Goal: Task Accomplishment & Management: Complete application form

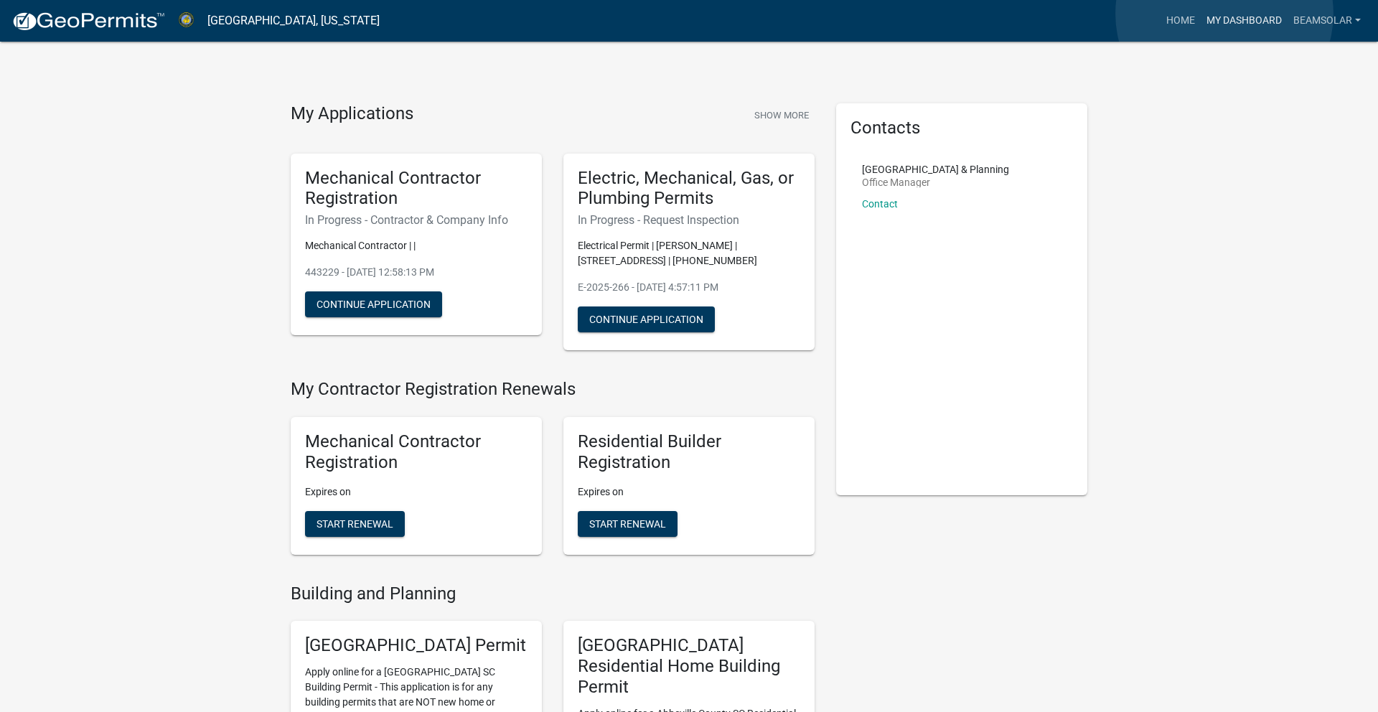
click at [1224, 15] on link "My Dashboard" at bounding box center [1244, 20] width 87 height 27
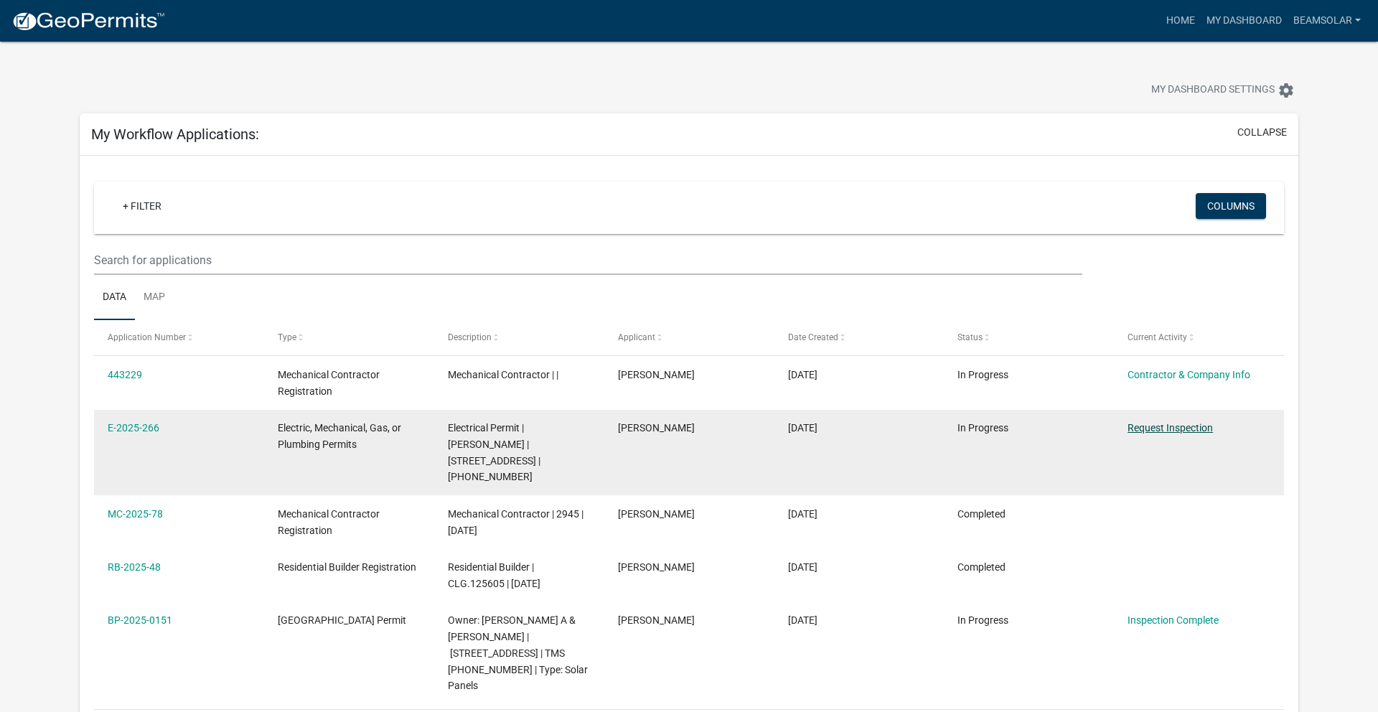
click at [1162, 426] on link "Request Inspection" at bounding box center [1170, 427] width 85 height 11
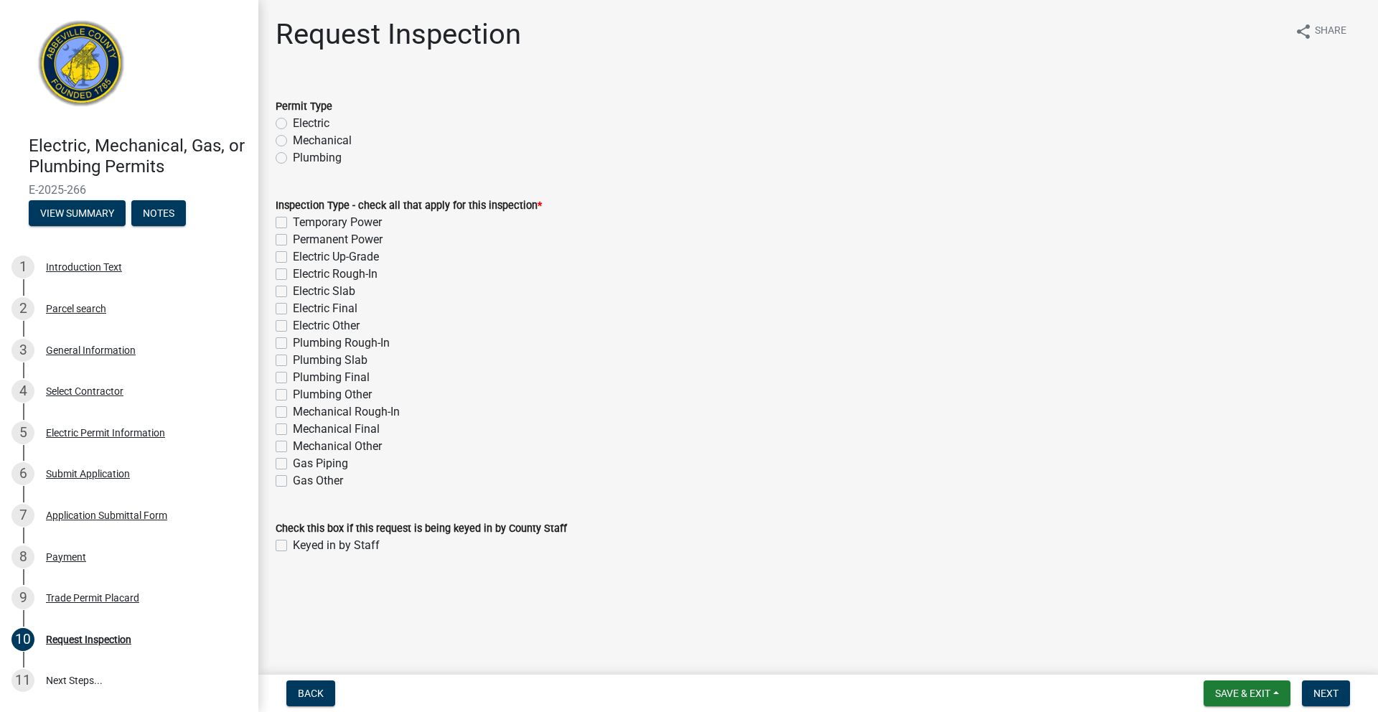
click at [293, 306] on label "Electric Final" at bounding box center [325, 308] width 65 height 17
click at [293, 306] on input "Electric Final" at bounding box center [297, 304] width 9 height 9
checkbox input "true"
checkbox input "false"
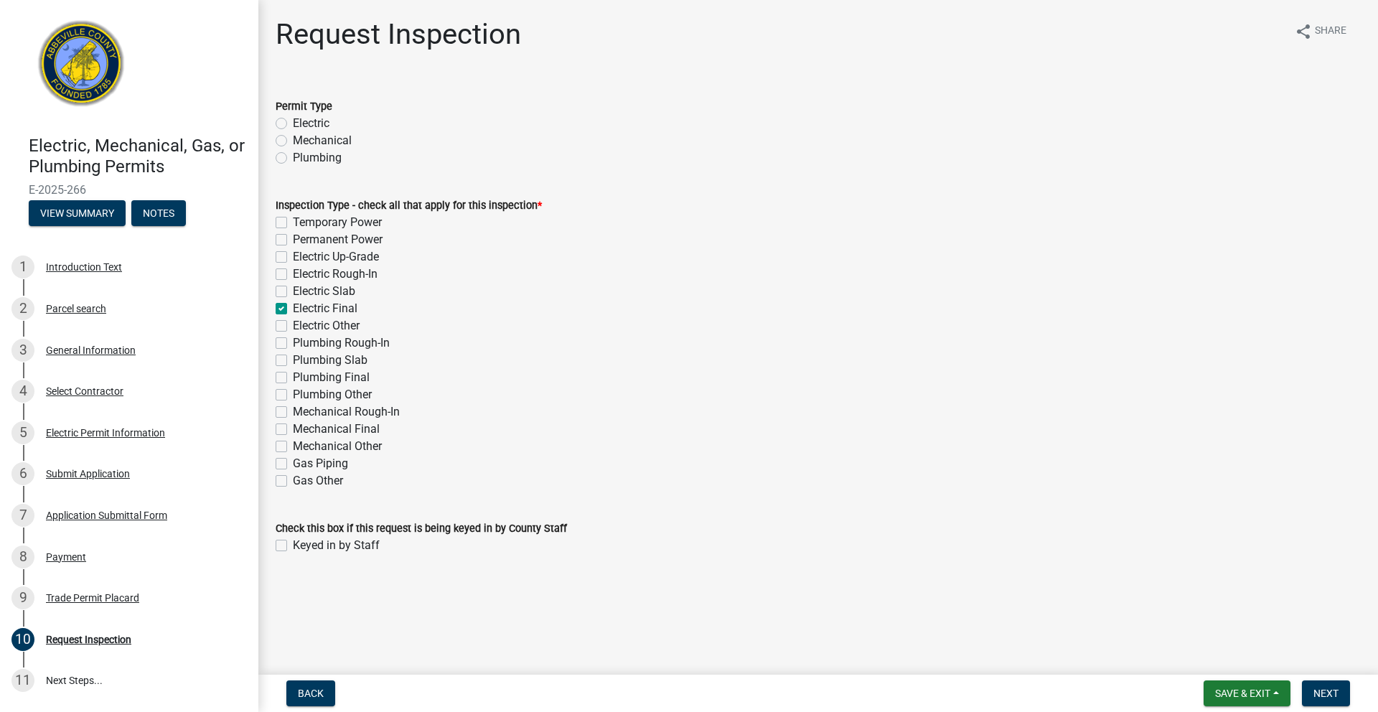
checkbox input "false"
checkbox input "true"
checkbox input "false"
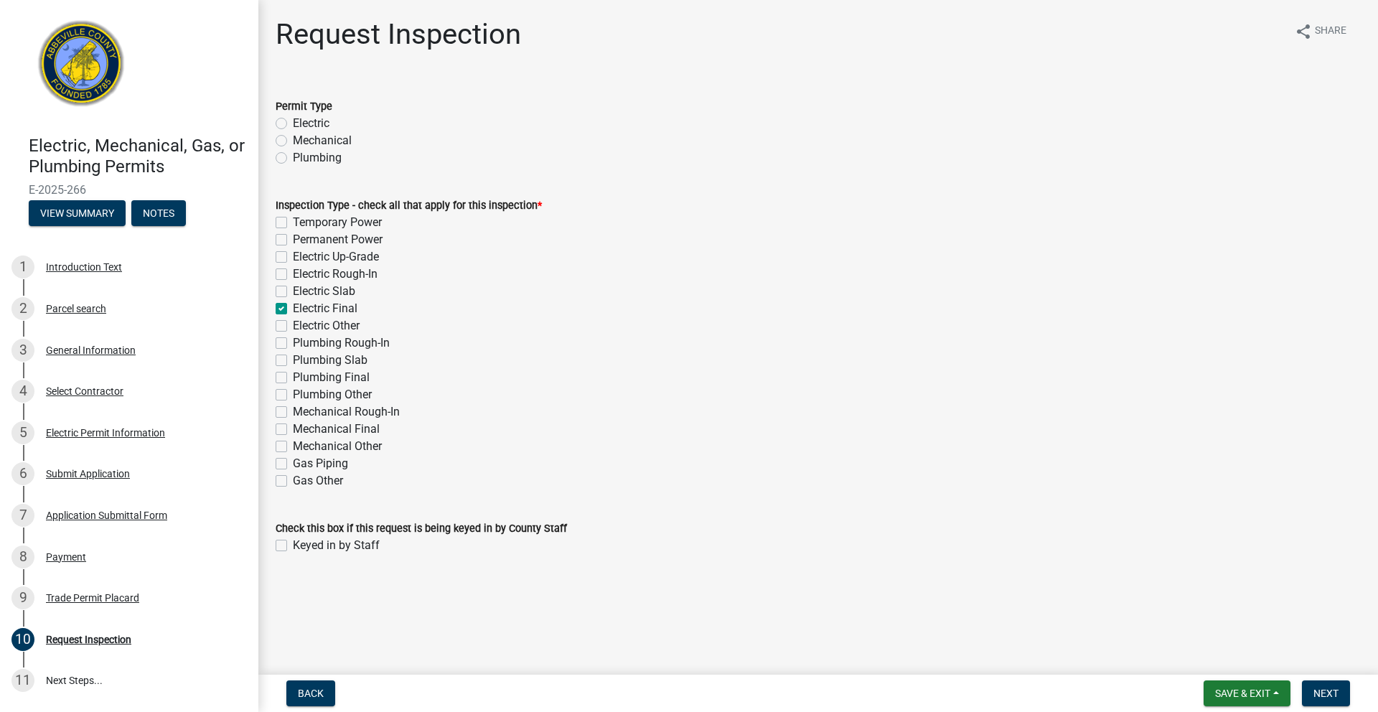
checkbox input "false"
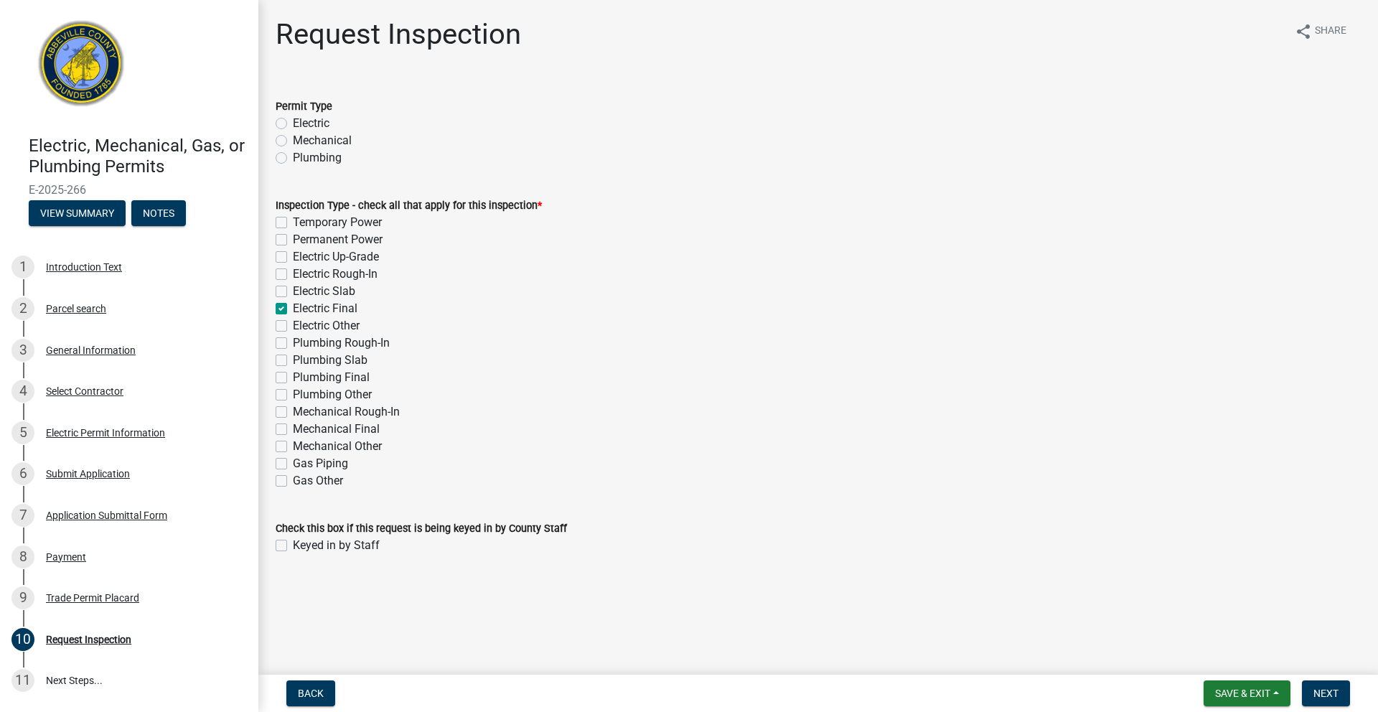
checkbox input "false"
click at [293, 126] on label "Electric" at bounding box center [311, 123] width 37 height 17
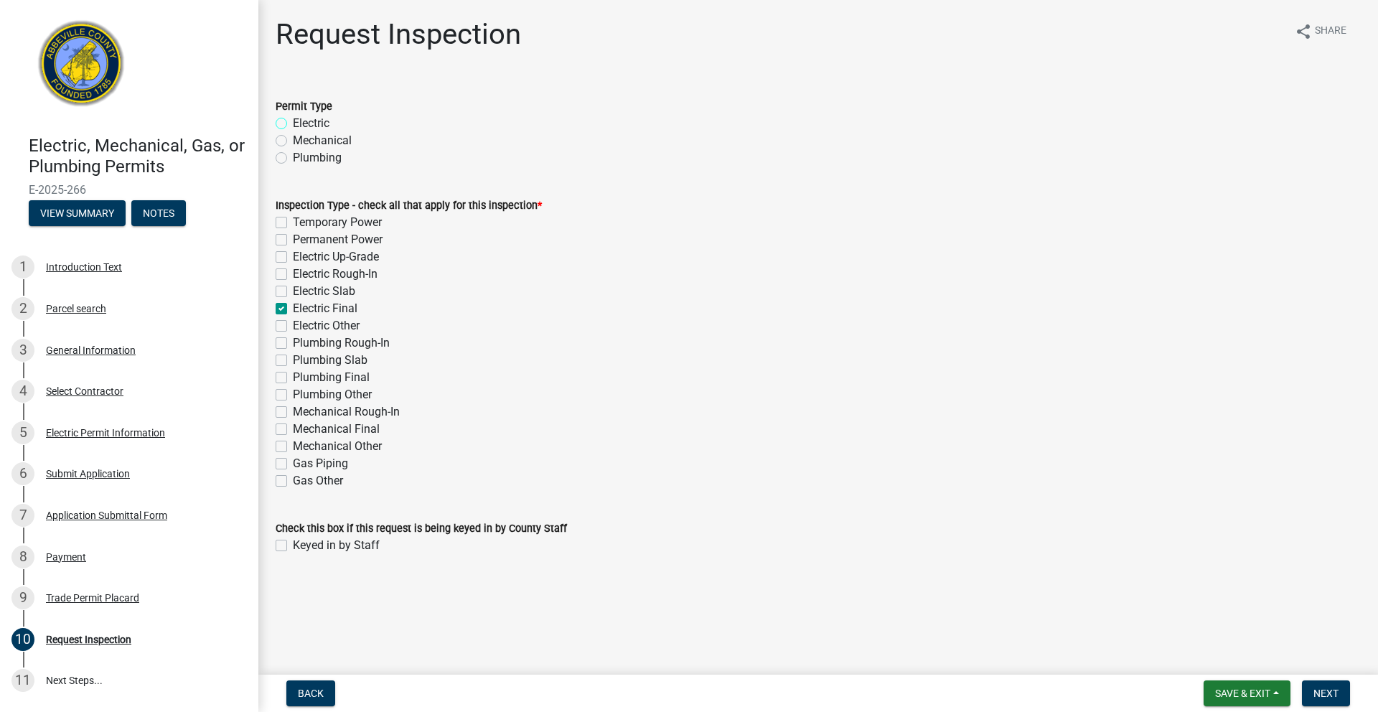
click at [293, 124] on input "Electric" at bounding box center [297, 119] width 9 height 9
radio input "true"
click at [1313, 693] on span "Next" at bounding box center [1325, 693] width 25 height 11
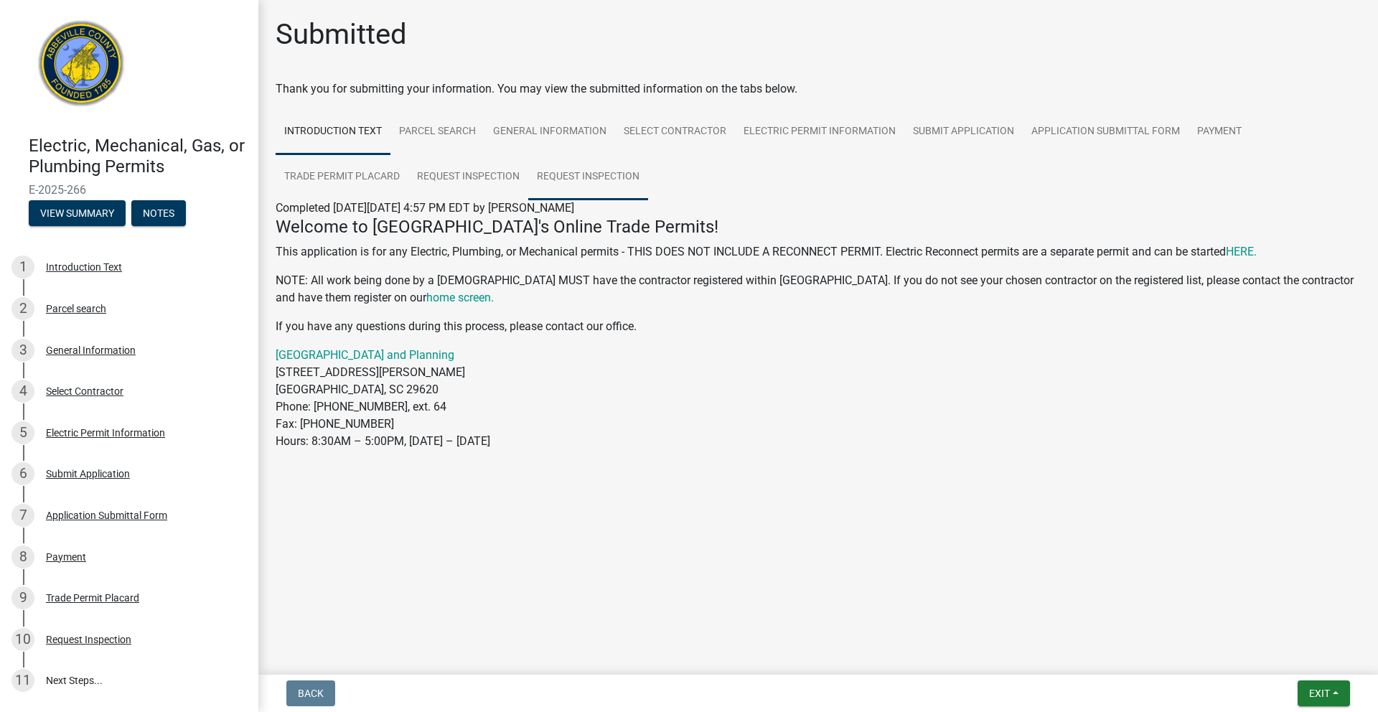
click at [594, 183] on link "Request Inspection" at bounding box center [588, 177] width 120 height 46
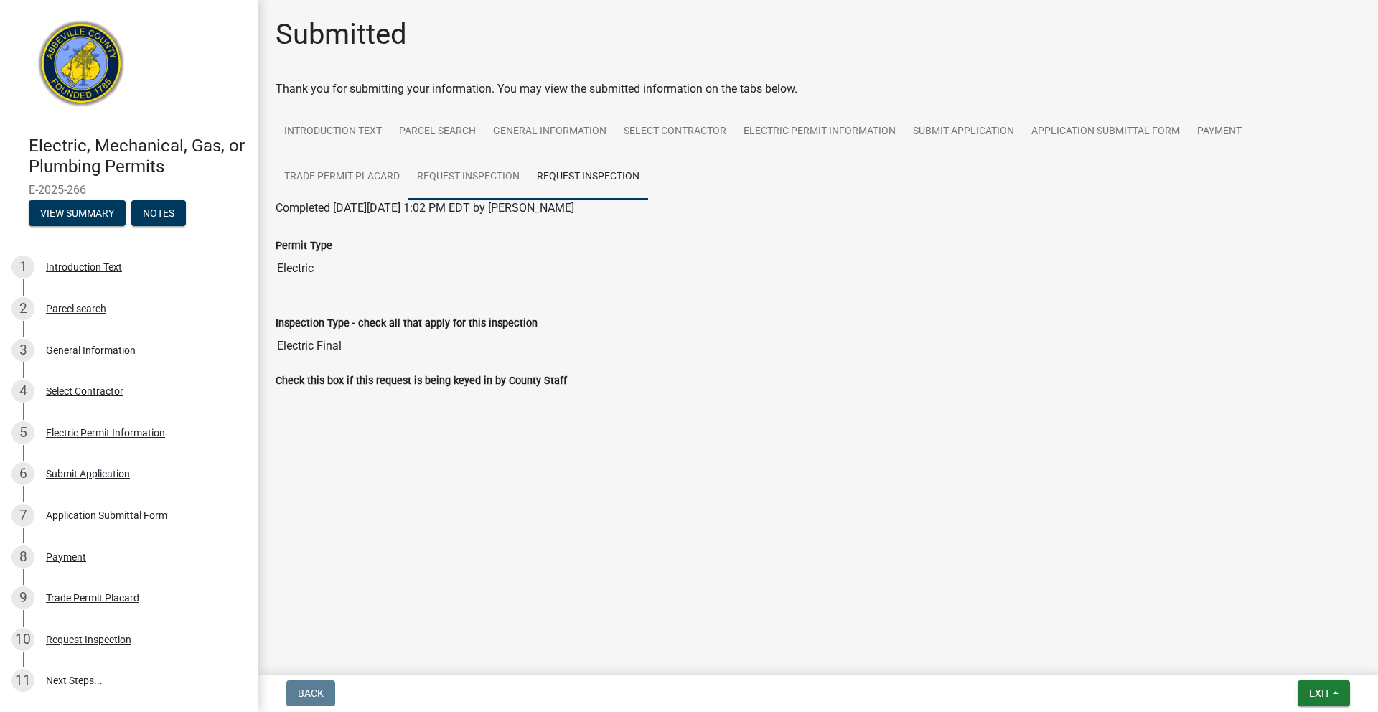
click at [469, 180] on link "Request Inspection" at bounding box center [468, 177] width 120 height 46
click at [569, 179] on link "Request Inspection" at bounding box center [588, 177] width 120 height 46
click at [95, 54] on img at bounding box center [82, 68] width 106 height 106
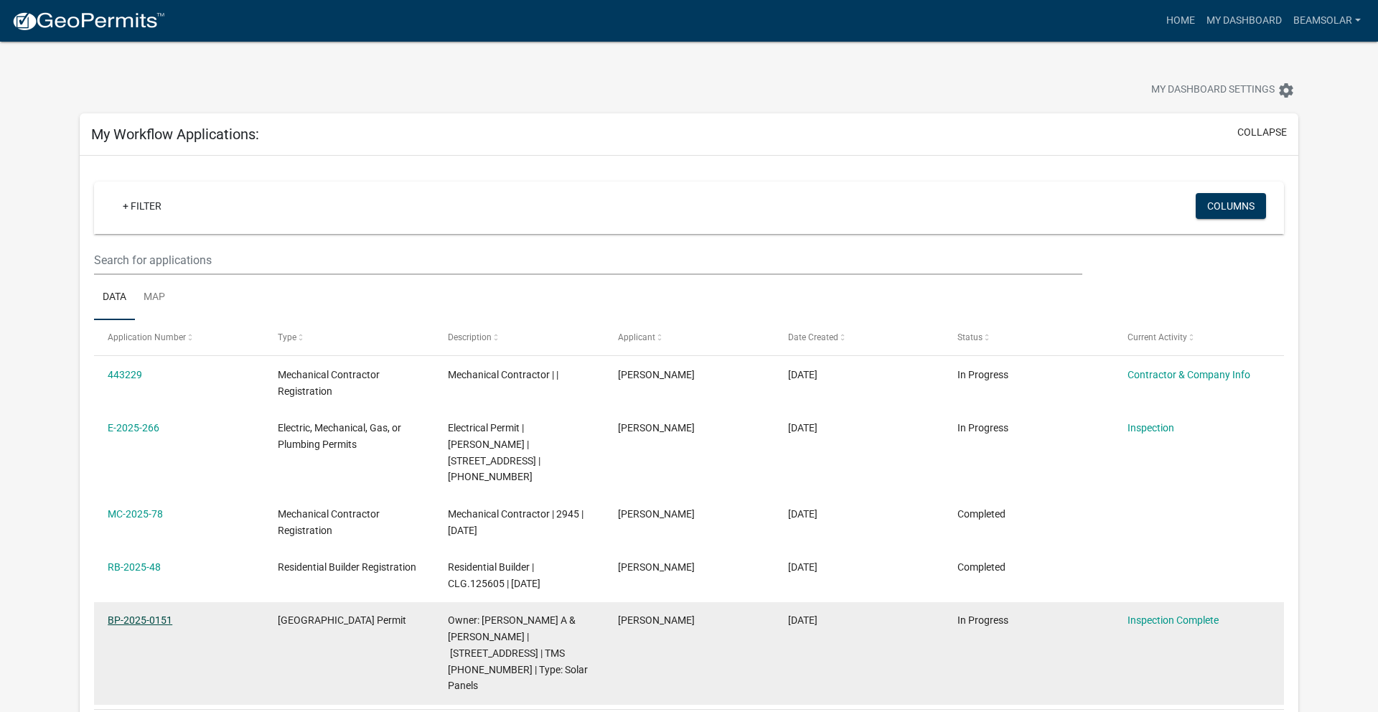
click at [151, 614] on link "BP-2025-0151" at bounding box center [140, 619] width 65 height 11
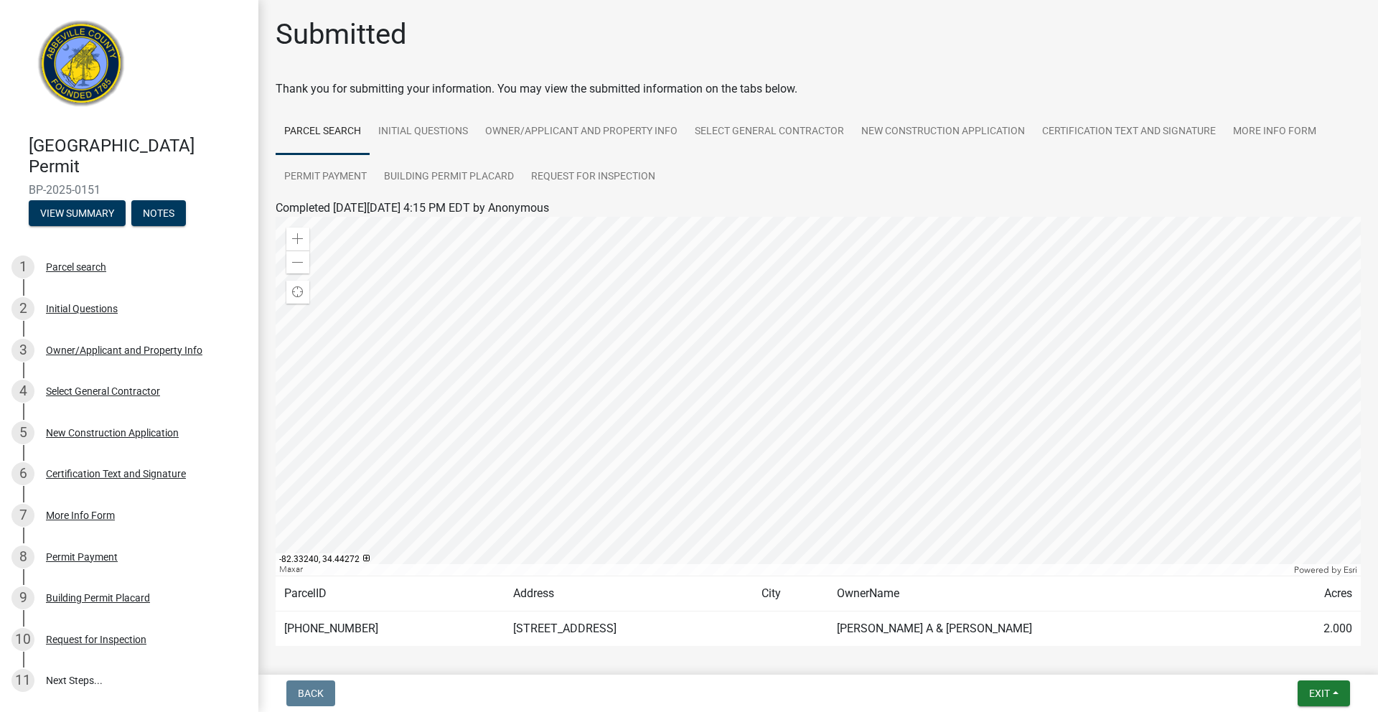
click at [94, 70] on img at bounding box center [82, 68] width 106 height 106
click at [559, 184] on link "Request for Inspection" at bounding box center [593, 177] width 141 height 46
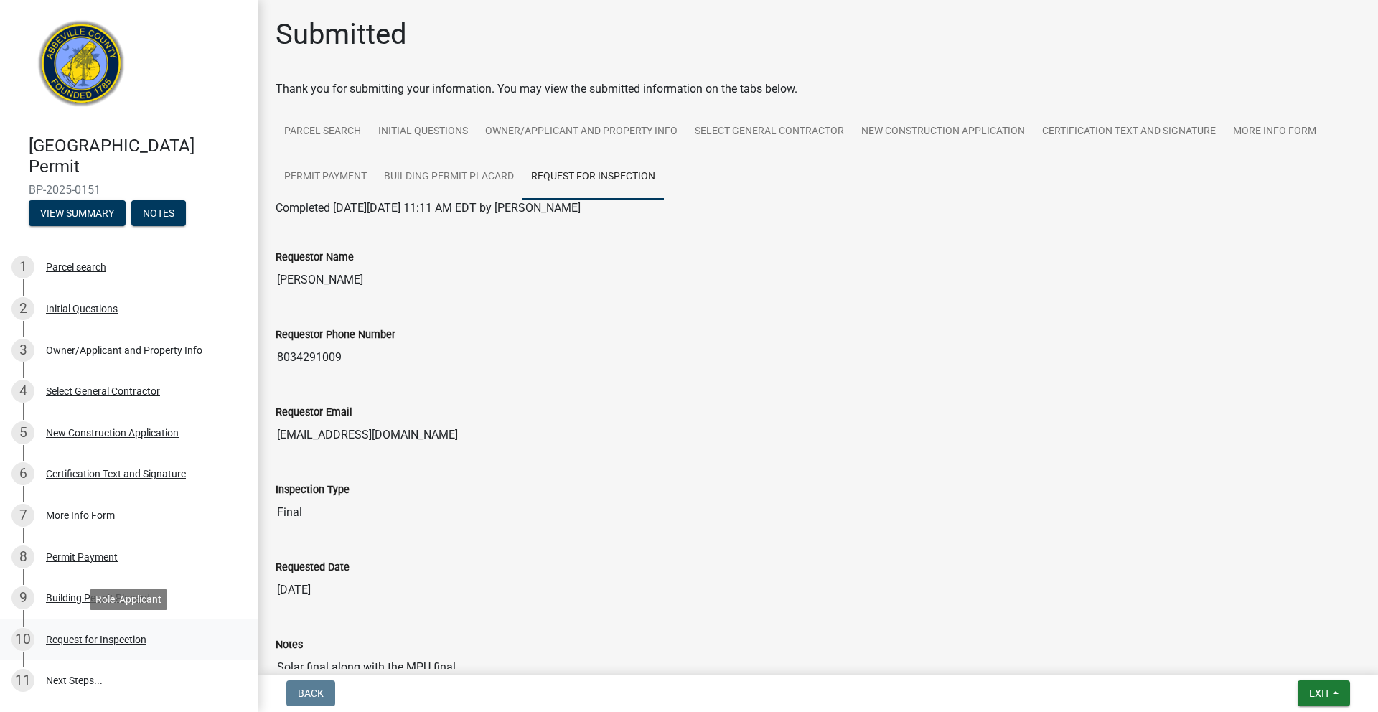
click at [111, 641] on div "Request for Inspection" at bounding box center [96, 639] width 100 height 10
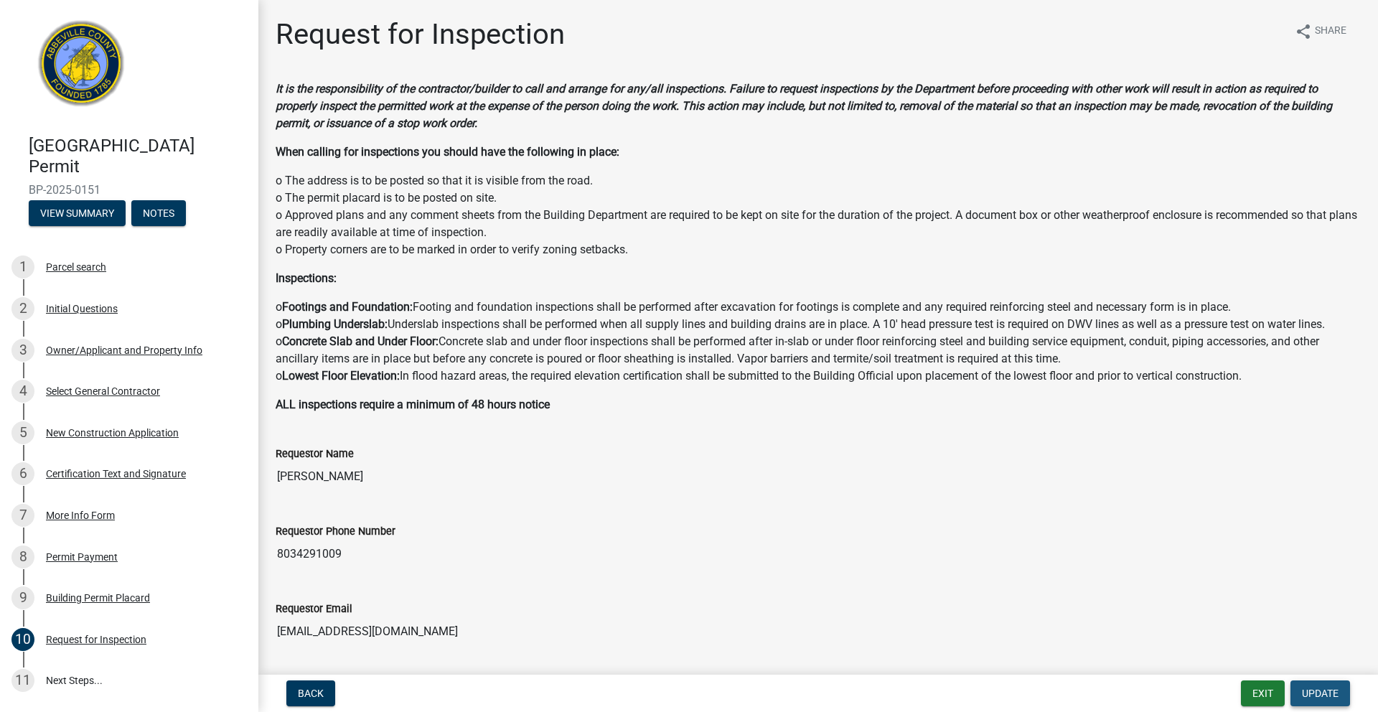
click at [1317, 688] on span "Update" at bounding box center [1320, 693] width 37 height 11
click at [1306, 690] on span "Update" at bounding box center [1320, 693] width 37 height 11
